Goal: Transaction & Acquisition: Obtain resource

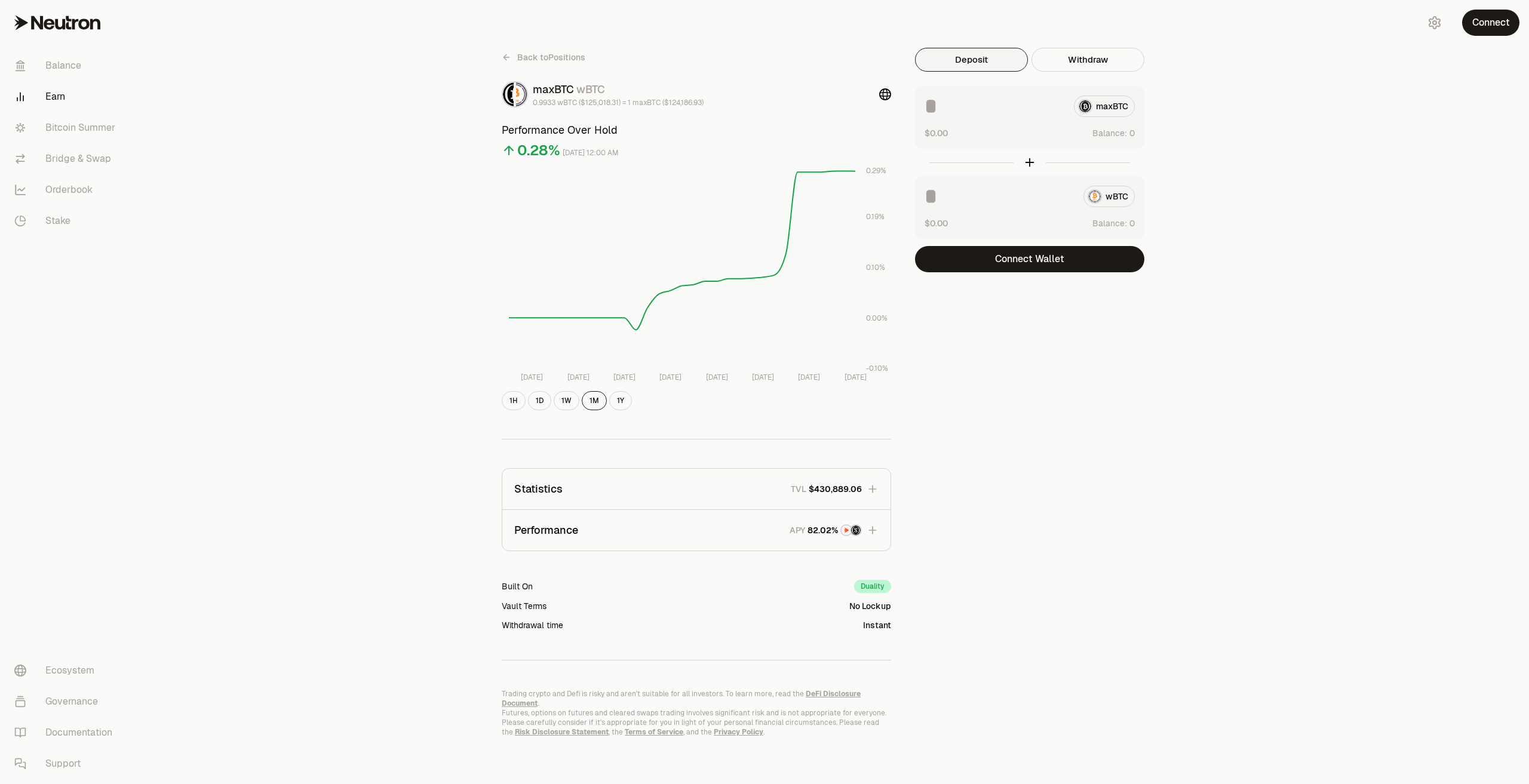
drag, startPoint x: 1421, startPoint y: 241, endPoint x: 1429, endPoint y: 221, distance: 21.5
click at [1421, 241] on div "Back to Positions maxBTC wBTC 0.9933 wBTC ($125,018.31) = 1 maxBTC ($124,186.93…" at bounding box center [831, 392] width 1395 height 785
click at [1477, 37] on div "Connect" at bounding box center [1472, 23] width 114 height 45
click at [1495, 29] on button "Connect" at bounding box center [1490, 23] width 57 height 27
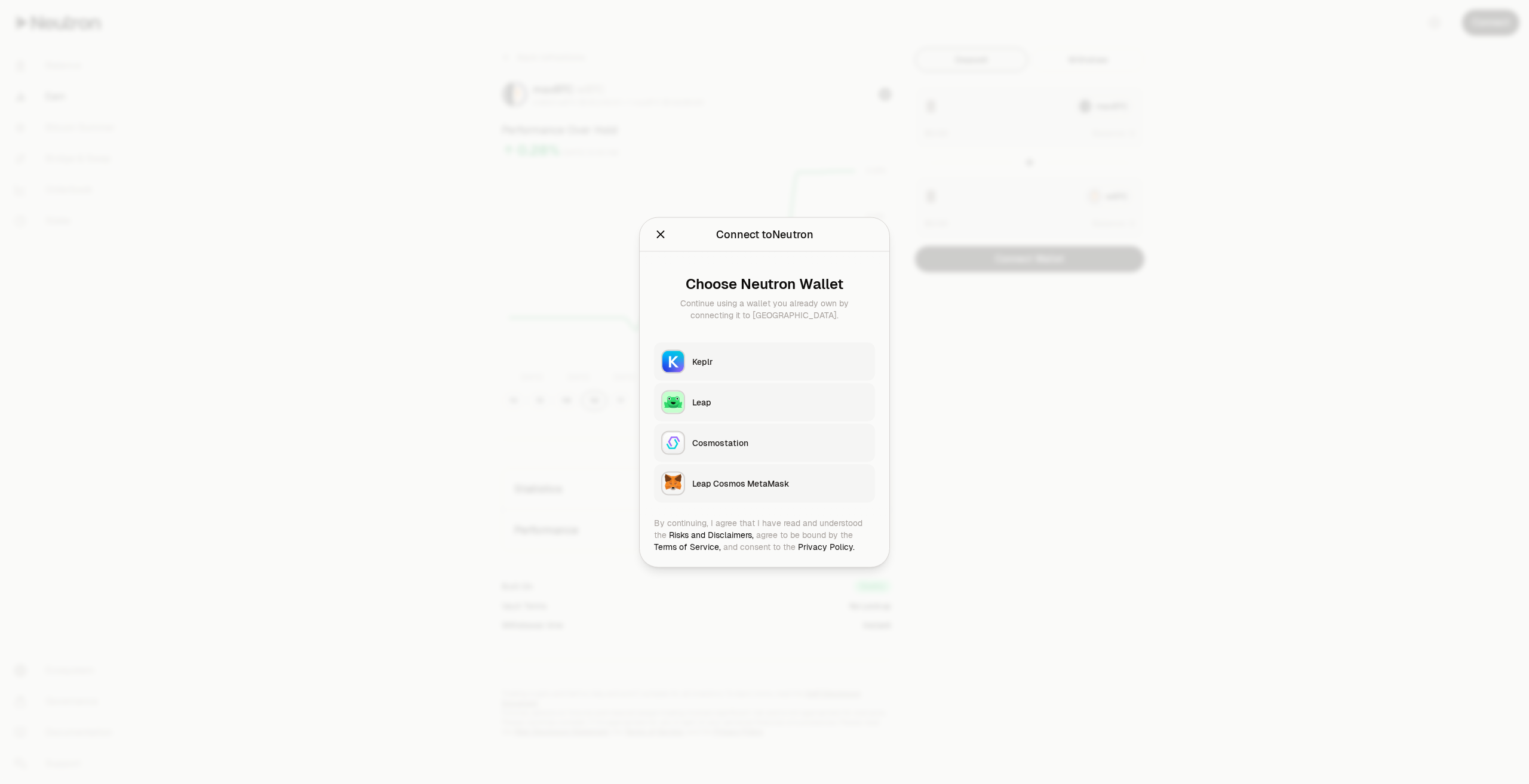
click at [731, 363] on div "Keplr" at bounding box center [780, 361] width 176 height 12
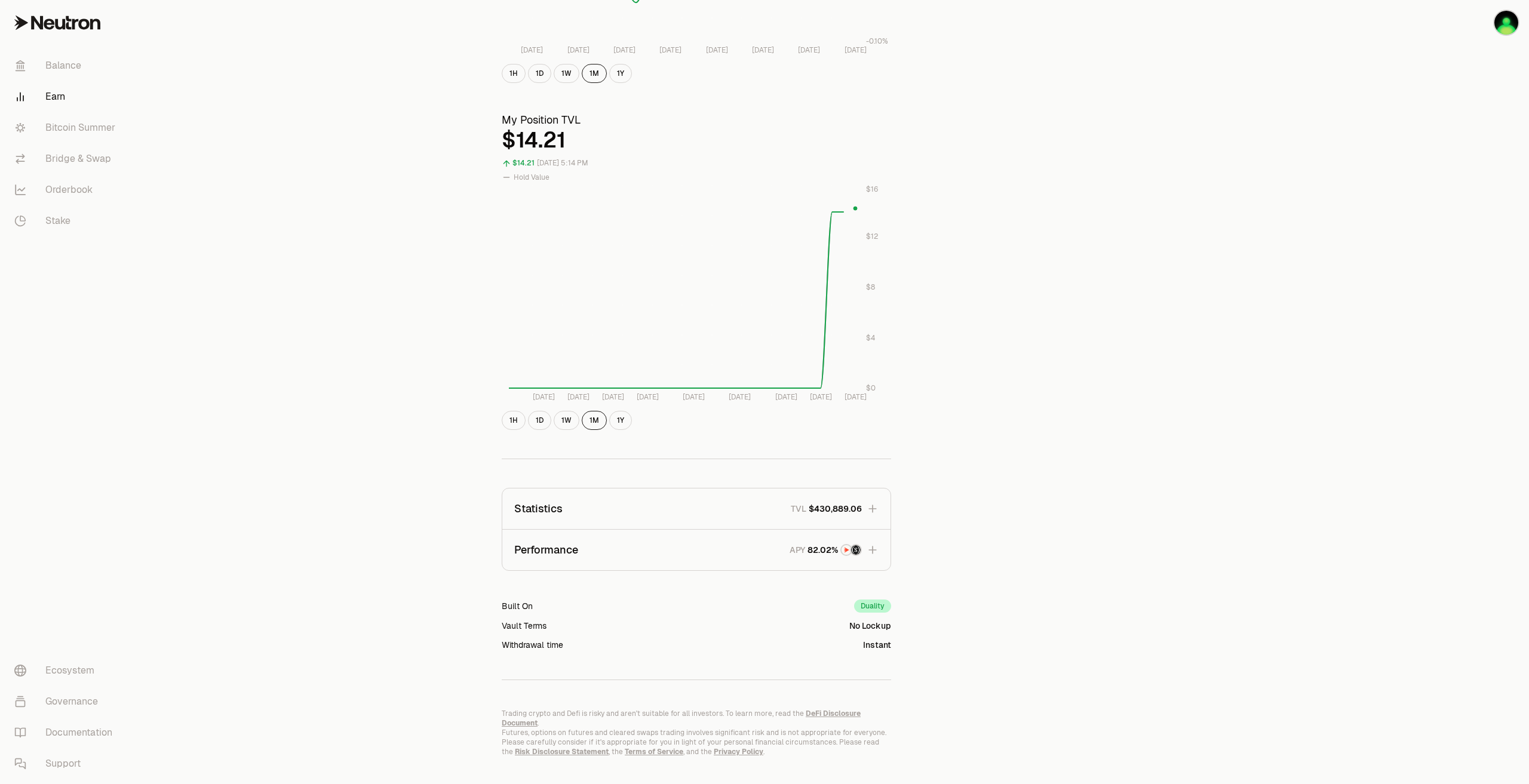
scroll to position [338, 0]
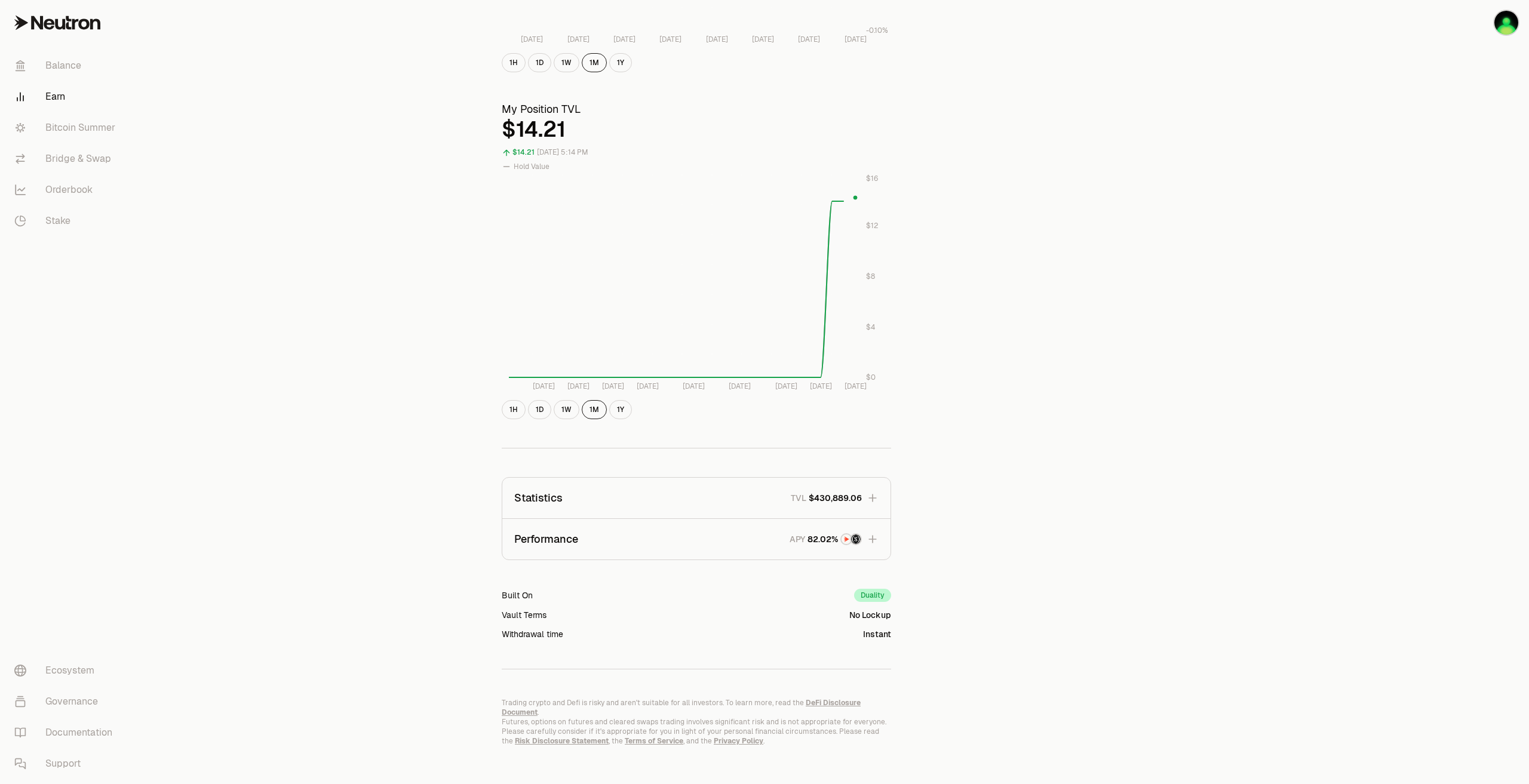
click at [876, 553] on button "Performance APY" at bounding box center [696, 539] width 388 height 40
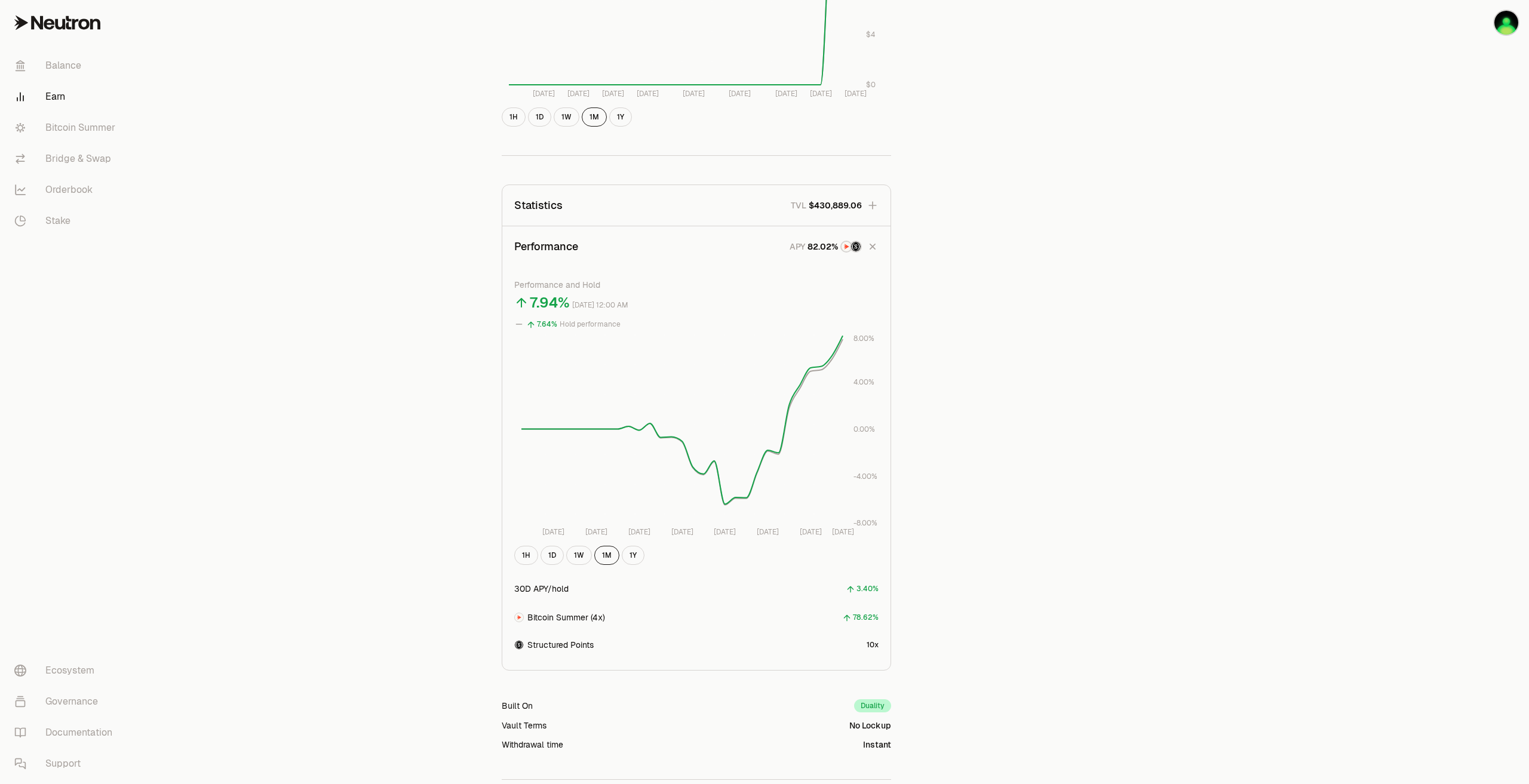
scroll to position [621, 0]
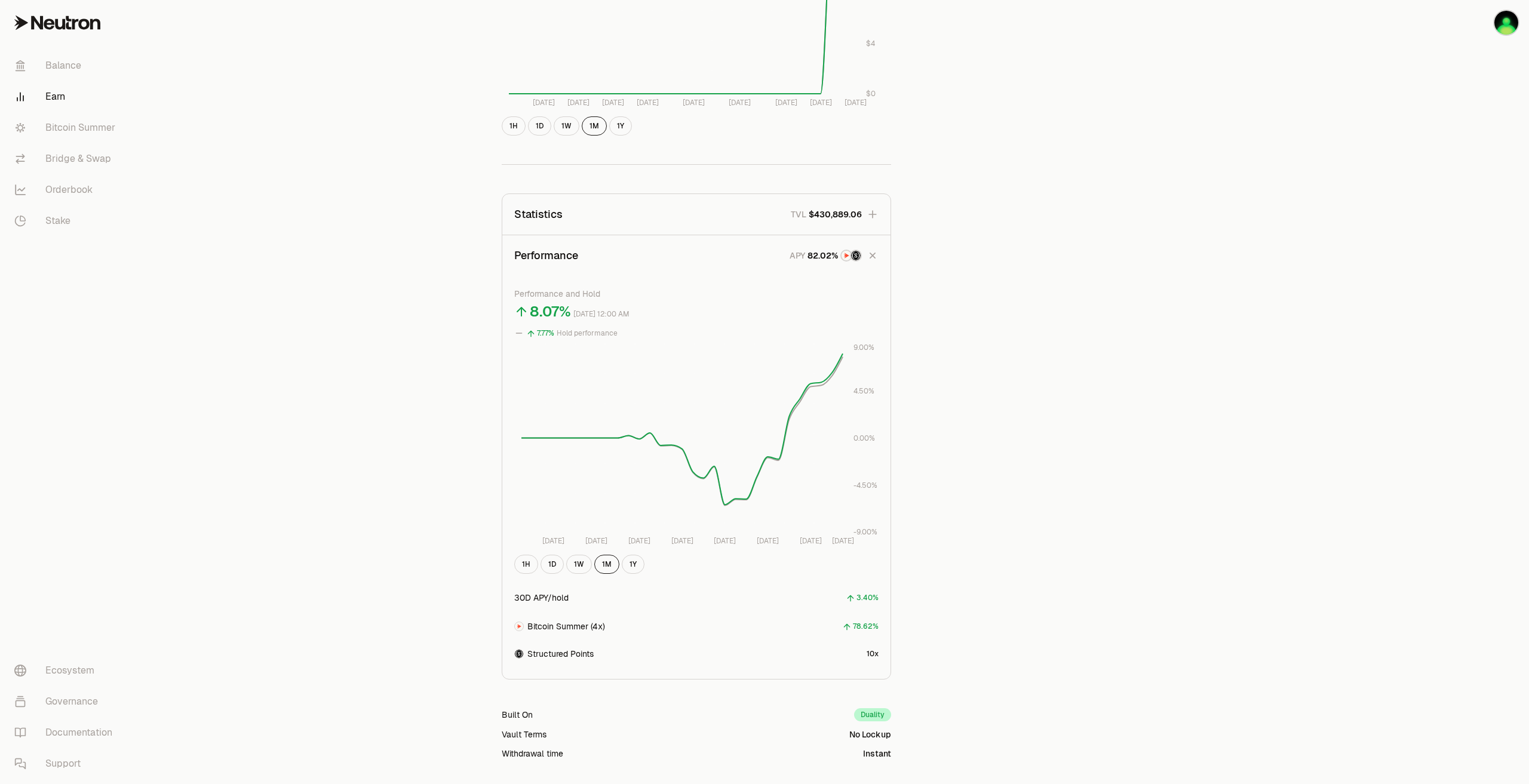
click at [1156, 558] on div "Back to Positions maxBTC wBTC 0.9933 wBTC ($125,018.31) = 1 maxBTC ($124,186.93…" at bounding box center [831, 146] width 688 height 1439
drag, startPoint x: 357, startPoint y: 151, endPoint x: 347, endPoint y: 167, distance: 18.9
click at [357, 151] on div "Back to Positions maxBTC wBTC 0.9933 wBTC ($125,018.31) = 1 maxBTC ($124,186.93…" at bounding box center [831, 146] width 1395 height 1534
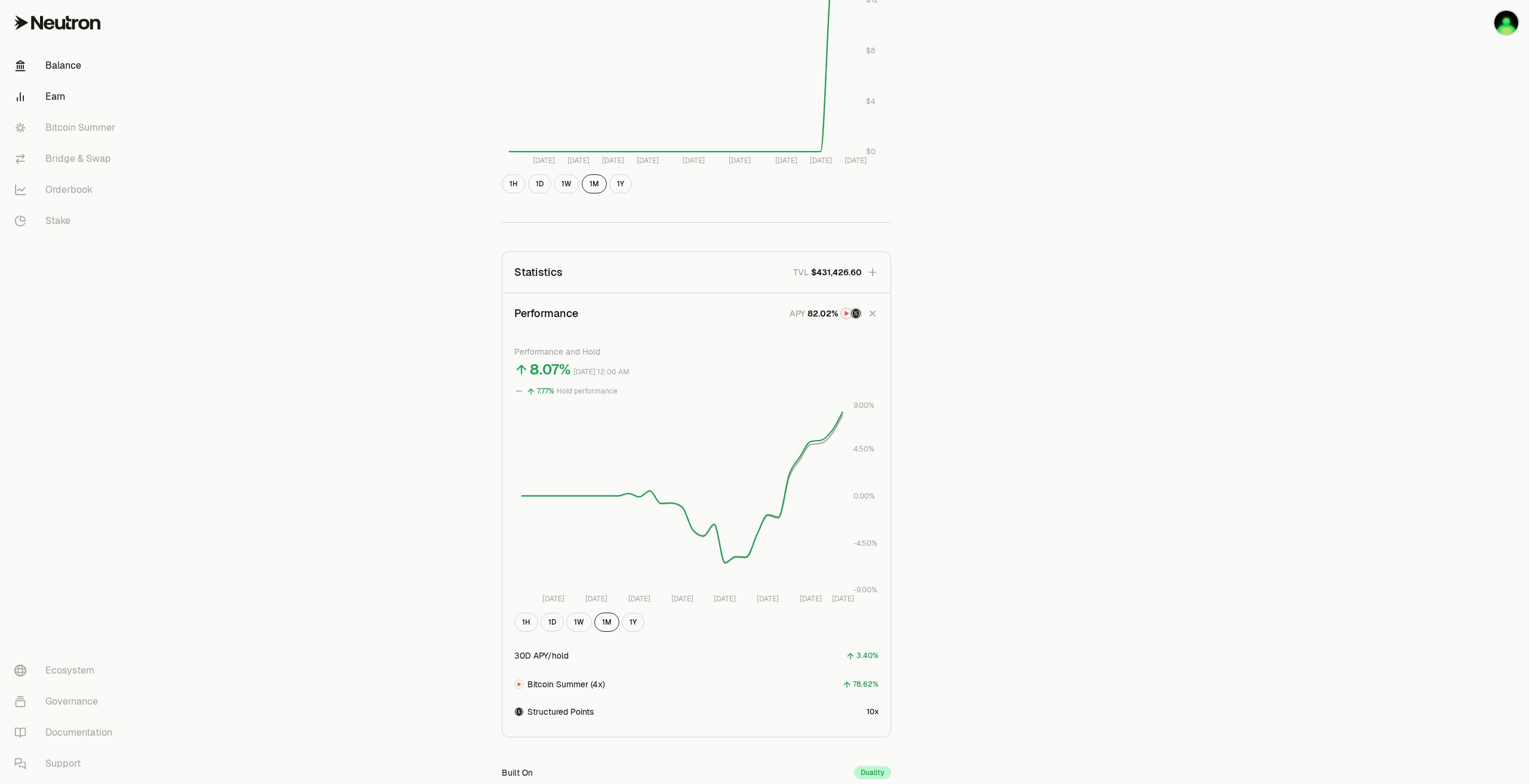
scroll to position [323, 0]
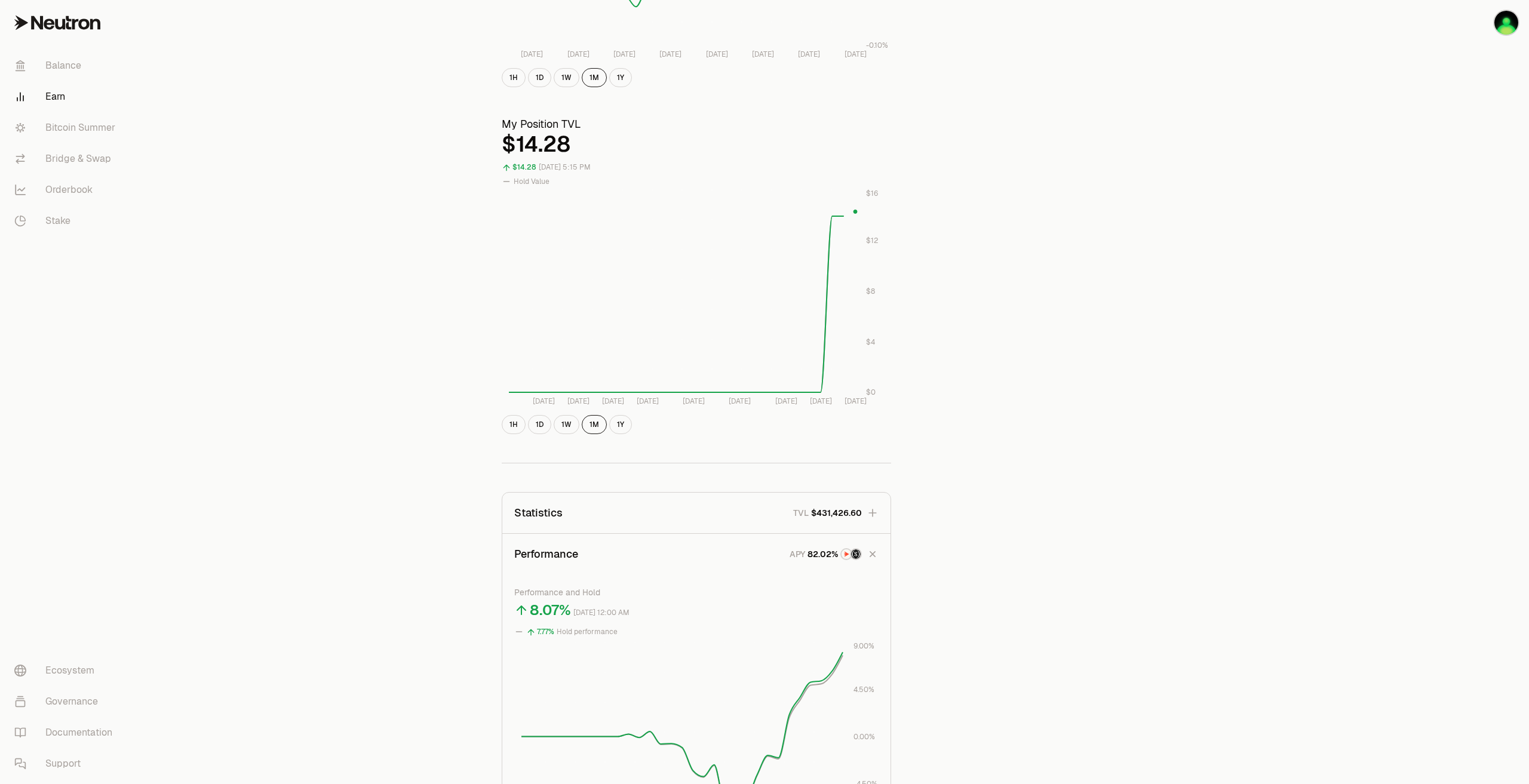
click at [59, 86] on link "Earn" at bounding box center [67, 97] width 124 height 31
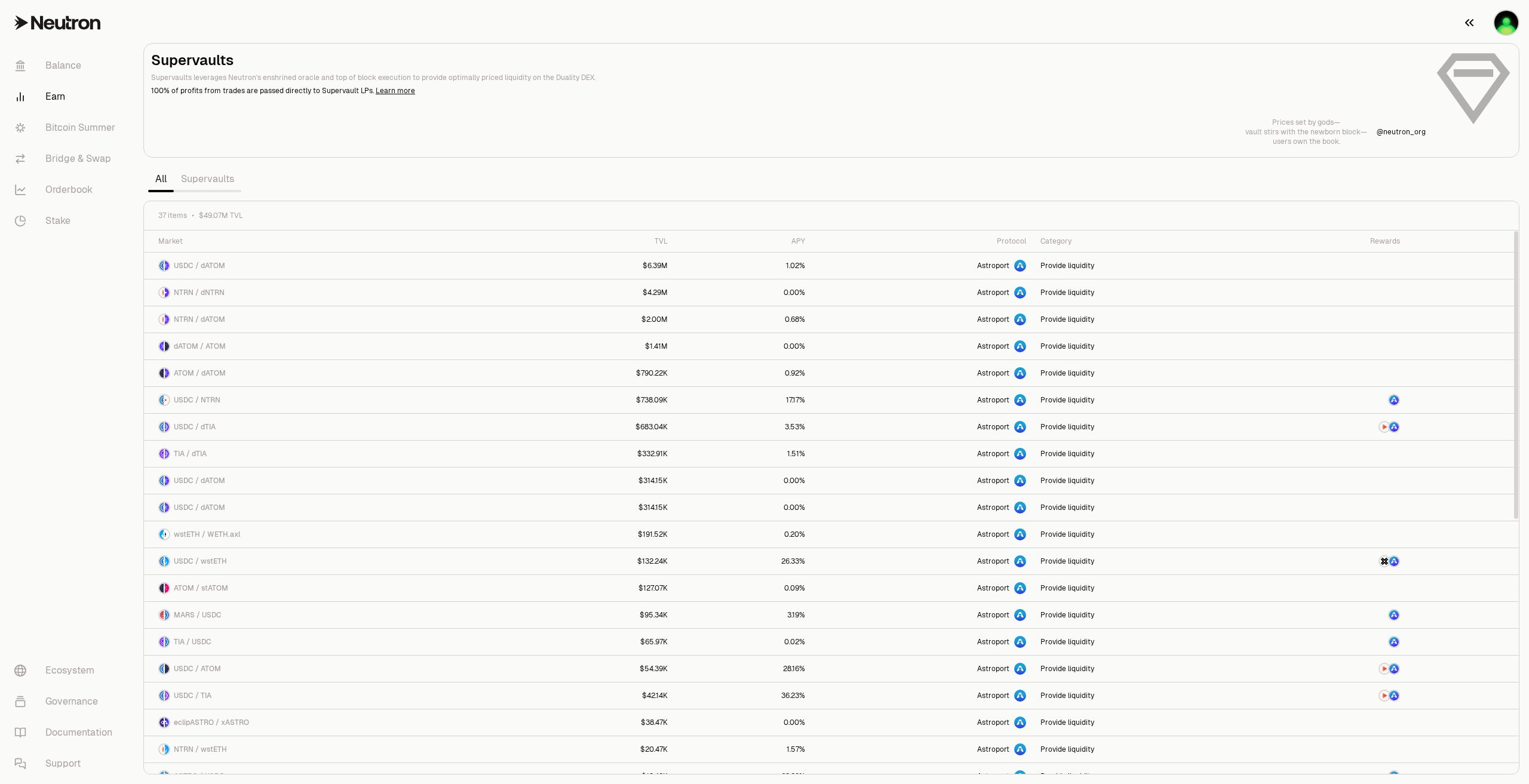
click at [1493, 18] on button "button" at bounding box center [1490, 23] width 76 height 45
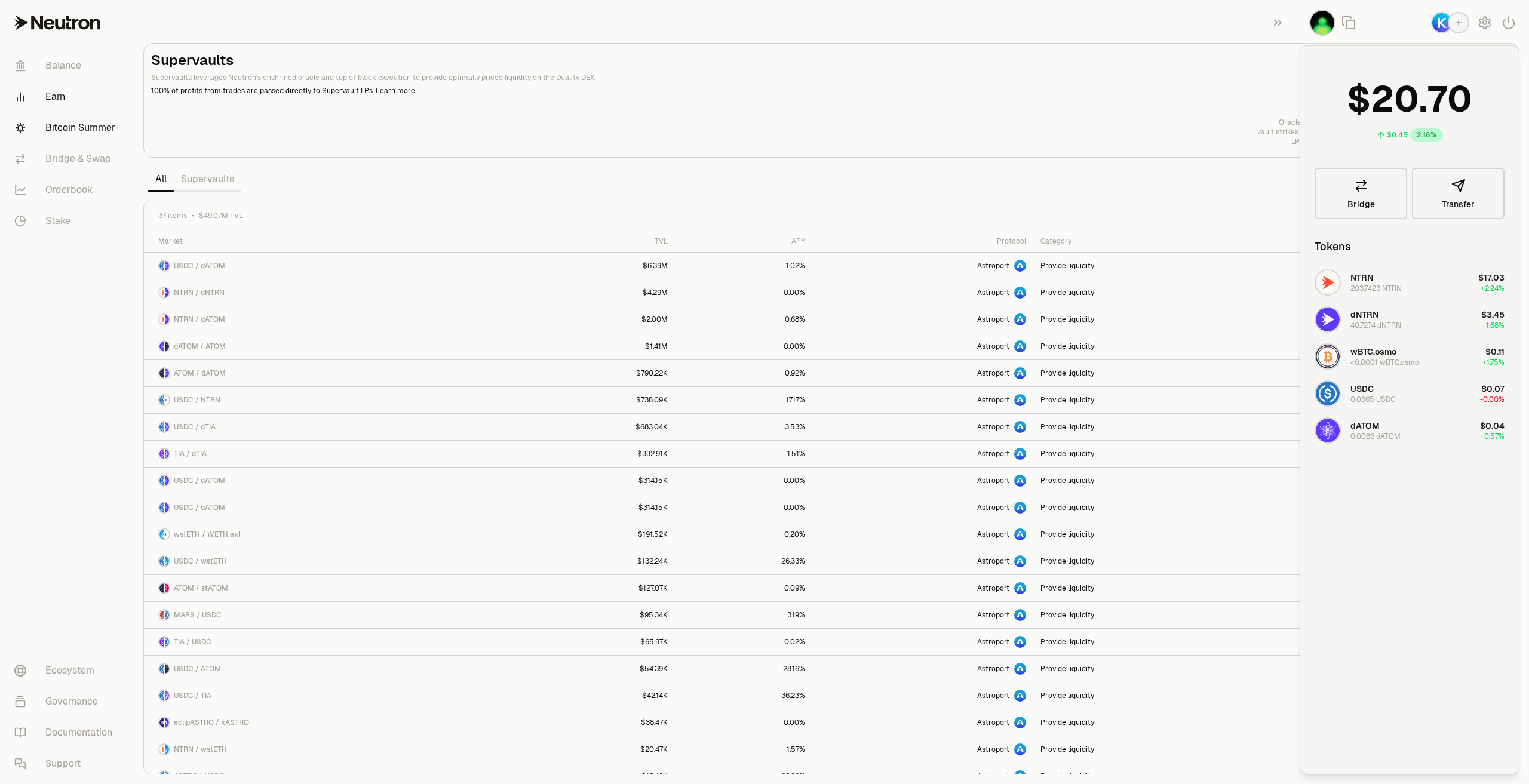
click at [101, 122] on link "Bitcoin Summer" at bounding box center [67, 127] width 124 height 31
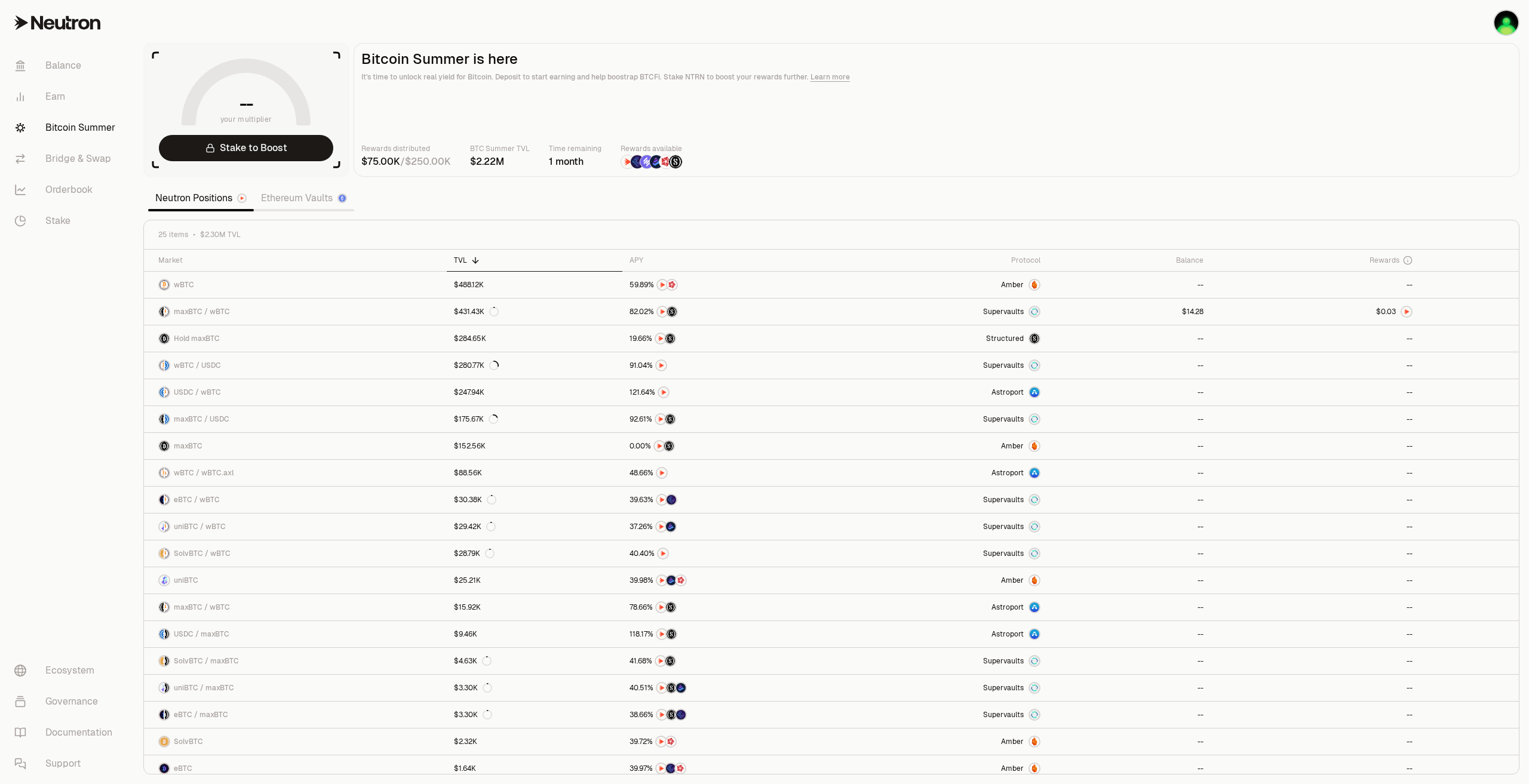
click at [817, 100] on main "Bitcoin Summer is here It's time to unlock real yield for Bitcoin. Deposit to s…" at bounding box center [936, 109] width 1166 height 134
